Goal: Information Seeking & Learning: Compare options

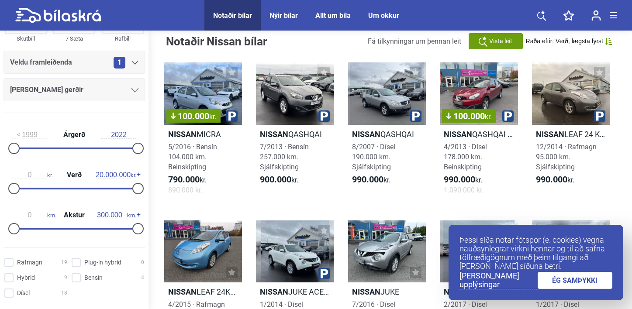
scroll to position [99, 0]
drag, startPoint x: 134, startPoint y: 187, endPoint x: 42, endPoint y: 181, distance: 91.9
click at [42, 183] on div at bounding box center [43, 188] width 11 height 11
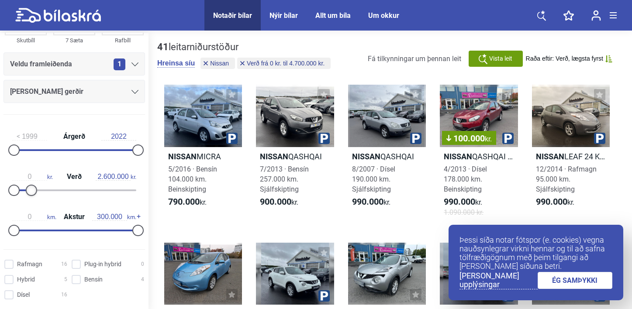
type input "2.500.000"
drag, startPoint x: 43, startPoint y: 188, endPoint x: 30, endPoint y: 189, distance: 13.1
click at [30, 189] on div at bounding box center [29, 190] width 11 height 11
type input "80.000"
drag, startPoint x: 134, startPoint y: 228, endPoint x: 45, endPoint y: 227, distance: 88.7
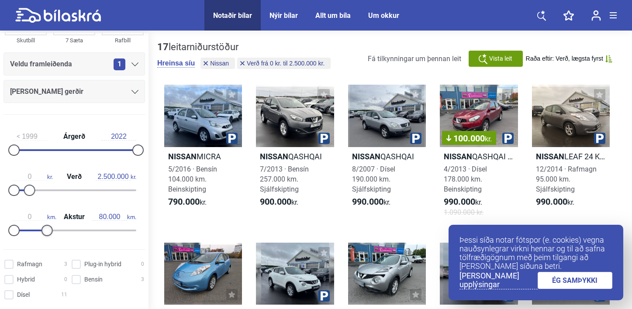
click at [45, 227] on div at bounding box center [46, 230] width 11 height 11
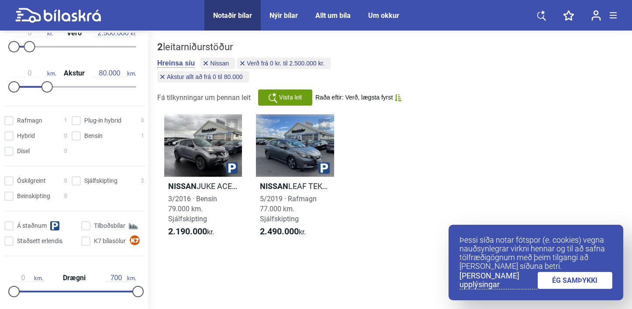
scroll to position [243, 0]
click at [73, 179] on input "Sjálfskipting 2" at bounding box center [109, 180] width 73 height 9
checkbox input "true"
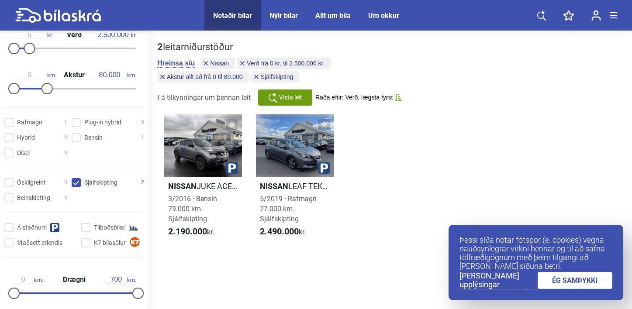
scroll to position [241, 0]
click at [298, 141] on div at bounding box center [295, 145] width 78 height 62
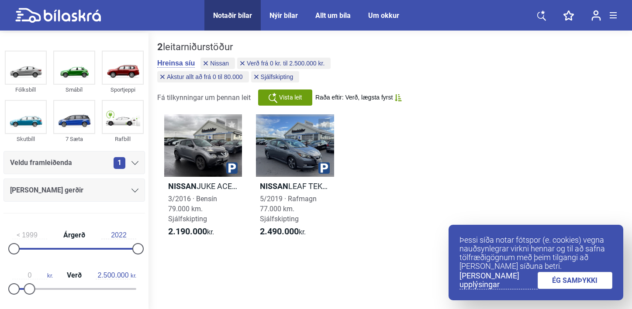
checkbox input "false"
type input "300.000"
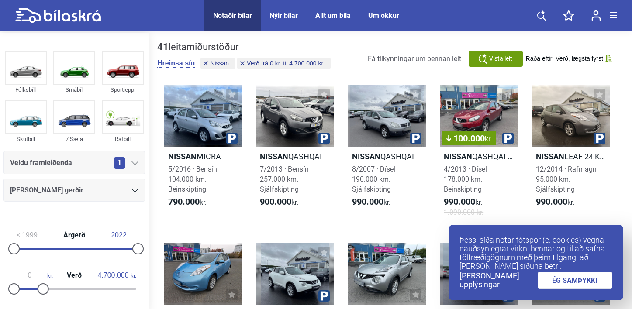
type input "20.000.000"
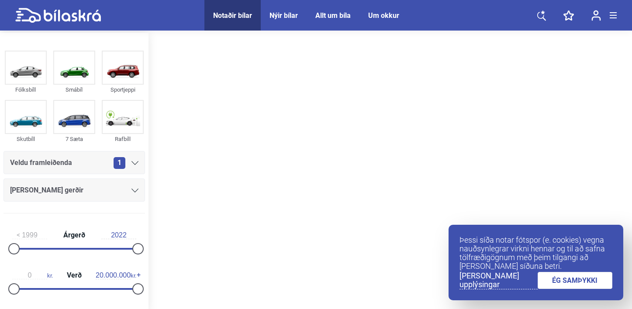
scroll to position [13, 0]
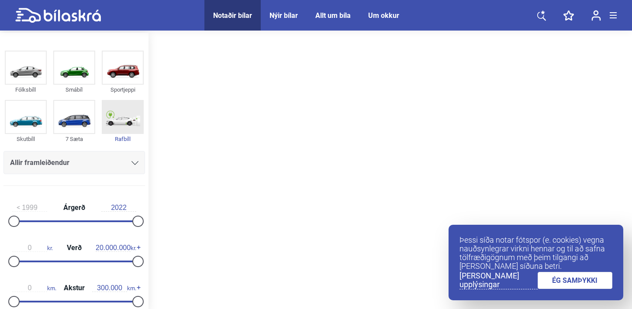
click at [119, 107] on img at bounding box center [123, 117] width 40 height 32
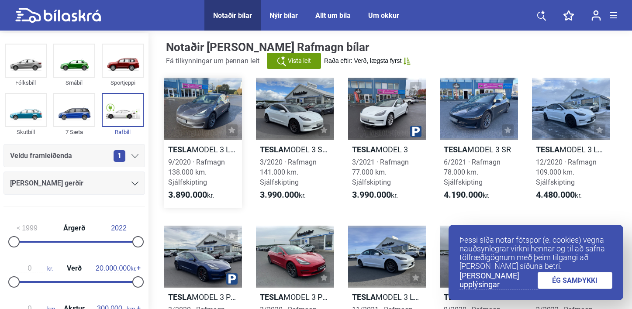
click at [211, 146] on h2 "Tesla MODEL 3 LR AWD" at bounding box center [203, 150] width 78 height 10
